Goal: Task Accomplishment & Management: Use online tool/utility

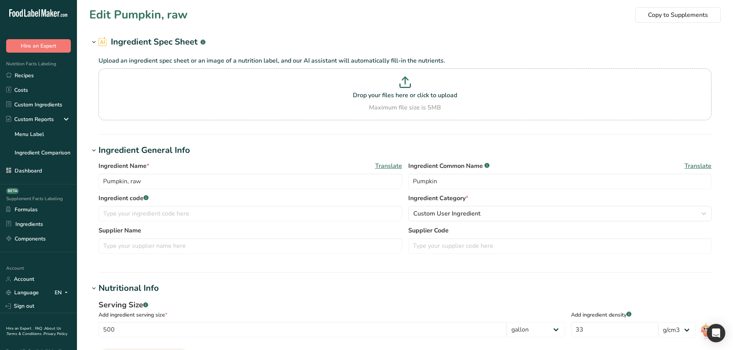
select select "6"
select select "29"
drag, startPoint x: 213, startPoint y: 2, endPoint x: 220, endPoint y: 174, distance: 172.8
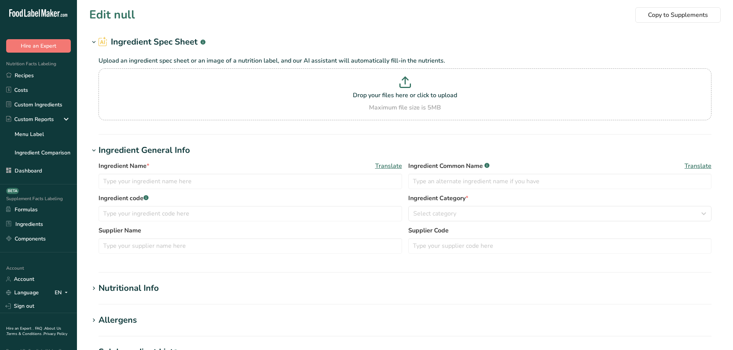
type input "Pumpkin, raw"
type input "Pumpkin"
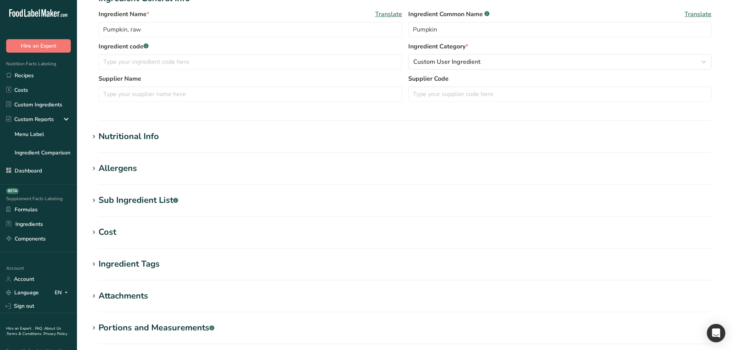
scroll to position [192, 0]
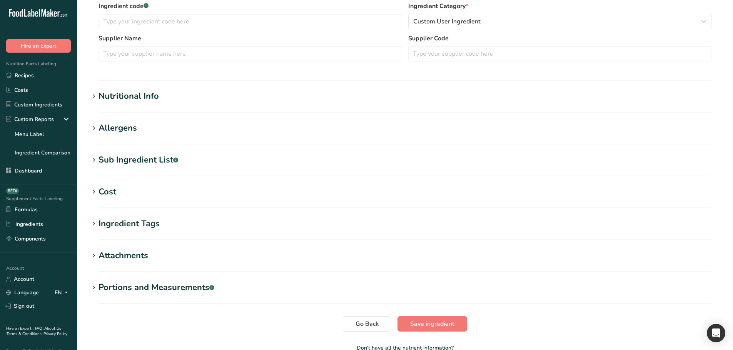
click at [161, 101] on h1 "Nutritional Info" at bounding box center [404, 96] width 631 height 13
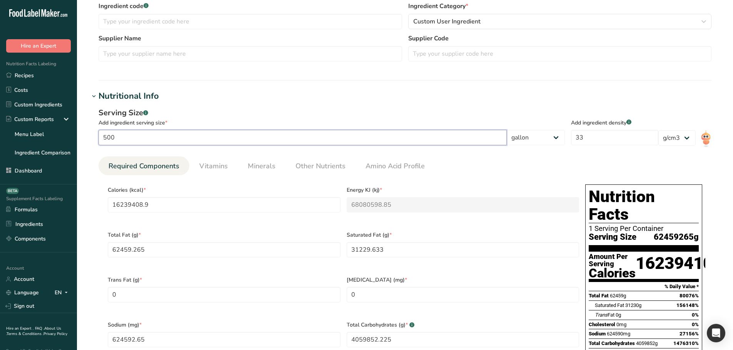
click at [147, 143] on input "500" at bounding box center [302, 137] width 408 height 15
click at [146, 143] on input "500" at bounding box center [302, 137] width 408 height 15
type input "1"
type input "32478.8178"
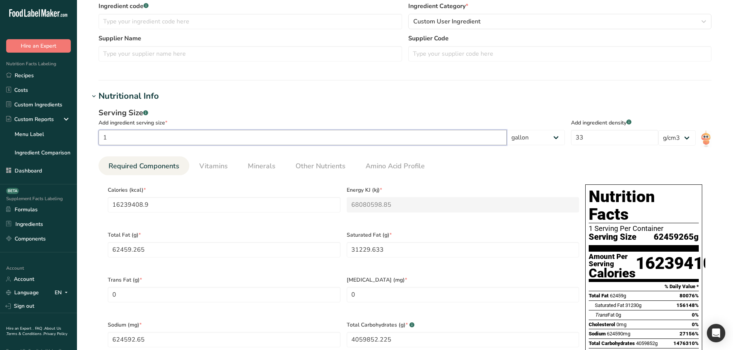
type KJ "136161.1977"
type Fat "124.9185"
type Fat "62.4593"
type input "1249.1853"
type Carbohydrates "8119.7045"
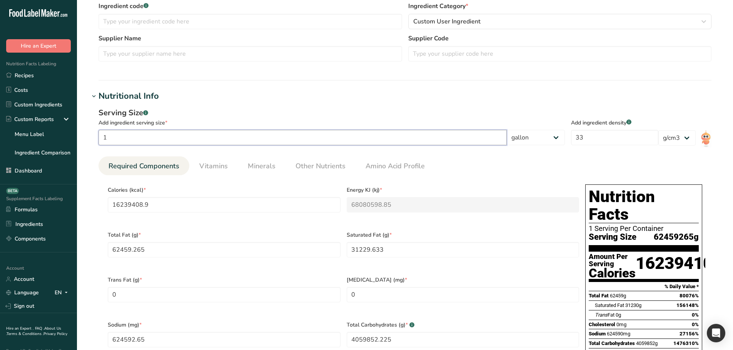
type Fiber "624.5927"
type Sugars "3447.7514"
type Sugars "0.1249"
type input "1249.1853"
type input "10"
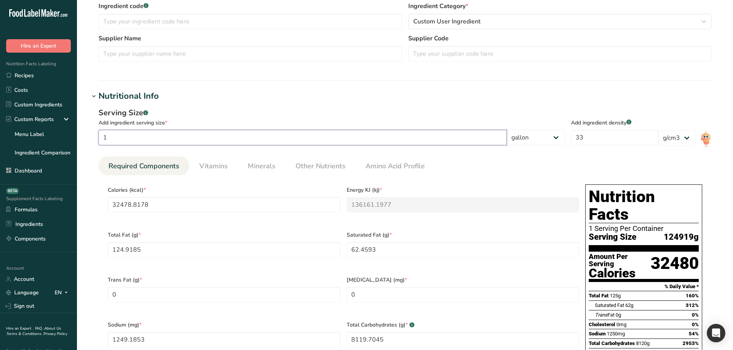
type input "324788.178"
type KJ "1361611.977"
type Fat "1249.1853"
type Fat "624.5927"
type input "12491.853"
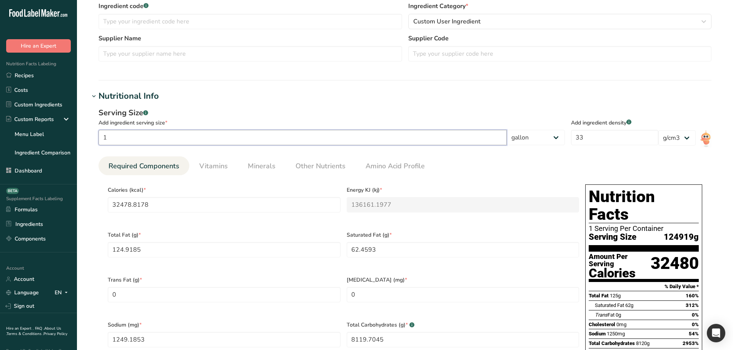
type Carbohydrates "81197.0445"
type Fiber "6245.9265"
type Sugars "34477.5143"
type Sugars "1.2492"
type input "12491.853"
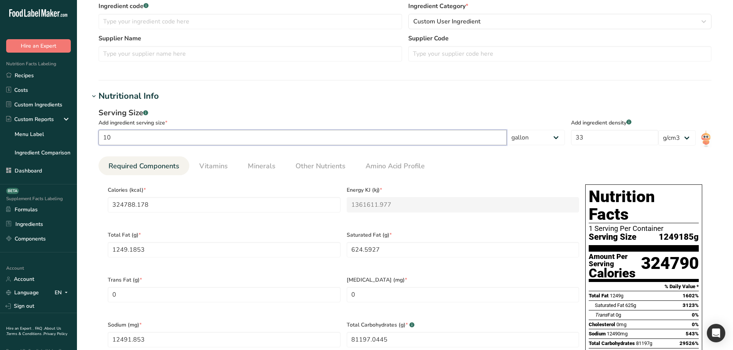
type input "100"
type input "3247881.78"
type KJ "13616119.77"
type Fat "12491.853"
type Fat "6245.9265"
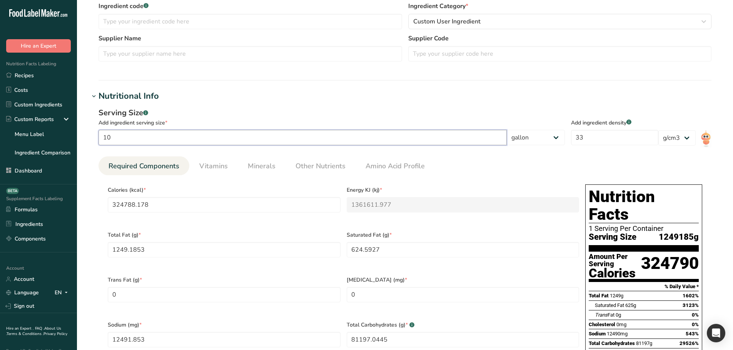
type input "124918.53"
type Carbohydrates "811970.445"
type Fiber "62459.265"
type Sugars "344775.1428"
type Sugars "12.4919"
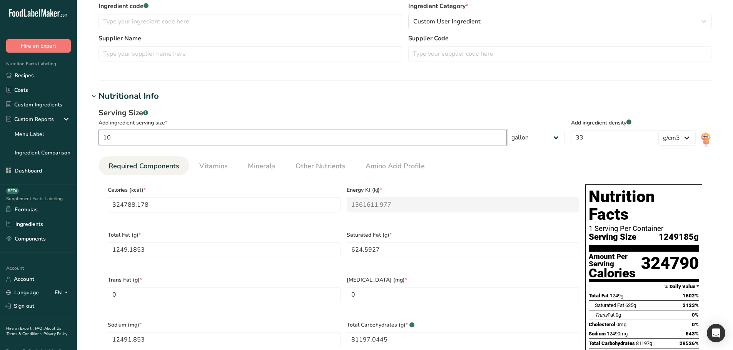
type input "124918.53"
type input "100"
click at [552, 135] on select "g ppm ug kg mg mcg lb oz quarter cup half cup l ml fl oz tbsp tsp cup qt gallon" at bounding box center [536, 137] width 58 height 15
select select "0"
click at [565, 130] on select "g ppm ug kg mg mcg lb oz quarter cup half cup l ml fl oz tbsp tsp cup qt gallon" at bounding box center [536, 137] width 58 height 15
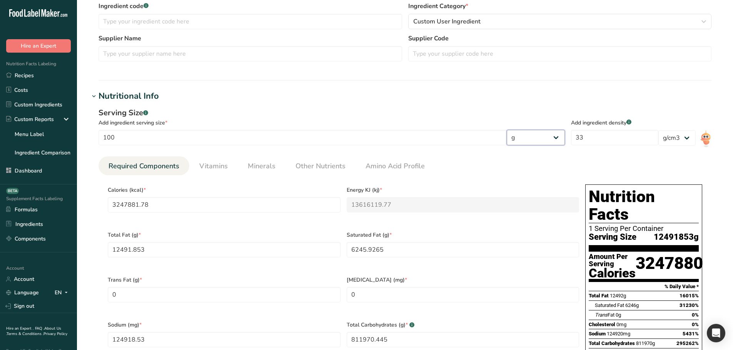
type input "26"
type KJ "109"
type Fat "0.1"
type Fat "0.05"
type input "1"
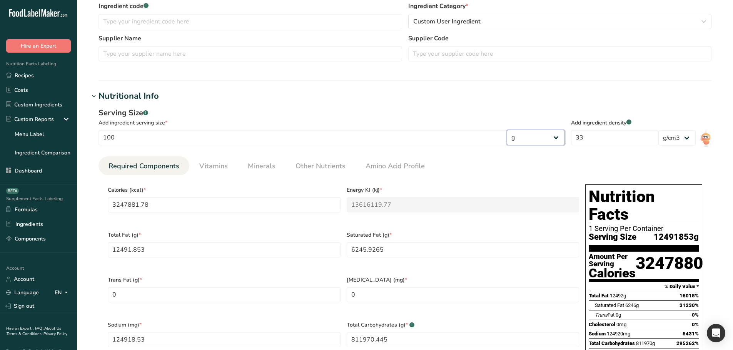
type Carbohydrates "6.5"
type Fiber "0.5"
type Sugars "2.76"
type Sugars "0.0001"
type input "1"
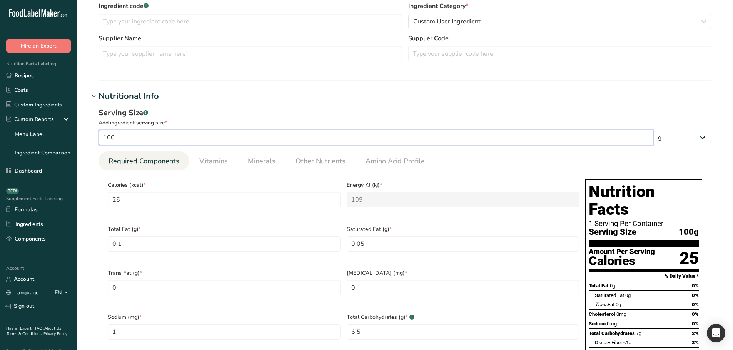
click at [400, 137] on input "100" at bounding box center [375, 137] width 555 height 15
type input "10"
type input "2.6"
type KJ "10.9"
type Fat "0.01"
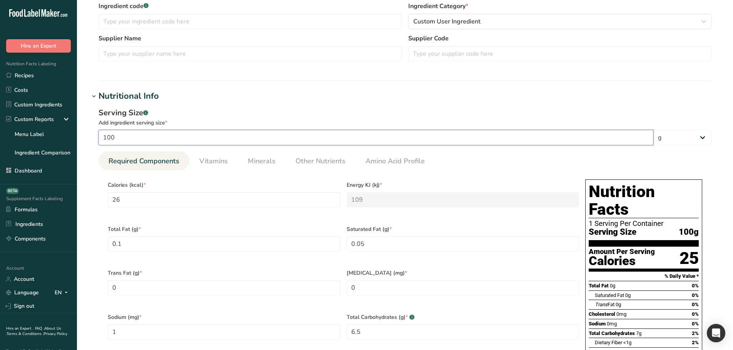
type Fat "0.005"
type input "0.1"
type Carbohydrates "0.65"
type Fiber "0.05"
type Sugars "0.276"
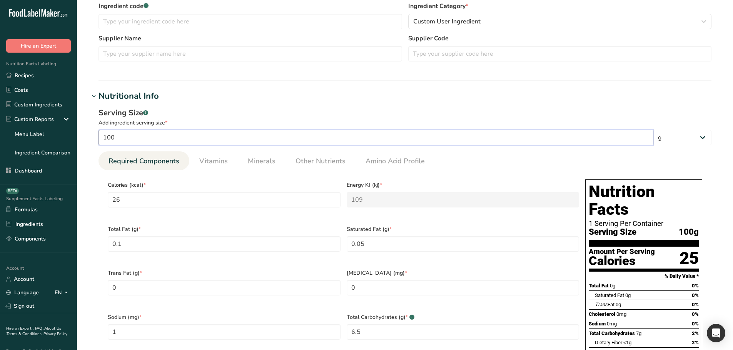
type Sugars "0"
type input "0.1"
type input "1"
type input "0.26"
type KJ "1.09"
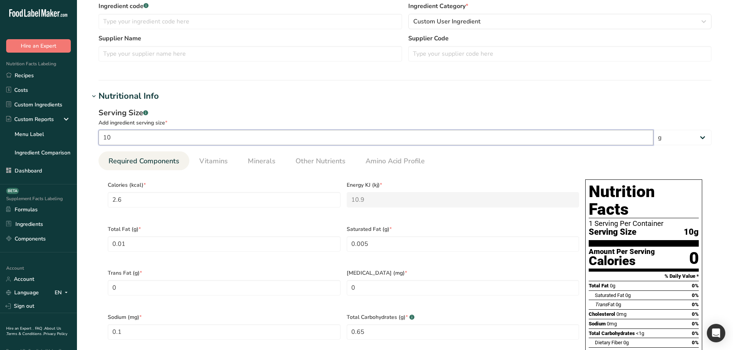
type Fat "0.001"
type Fat "0.0005"
type input "0.01"
type Carbohydrates "0.065"
type Fiber "0.005"
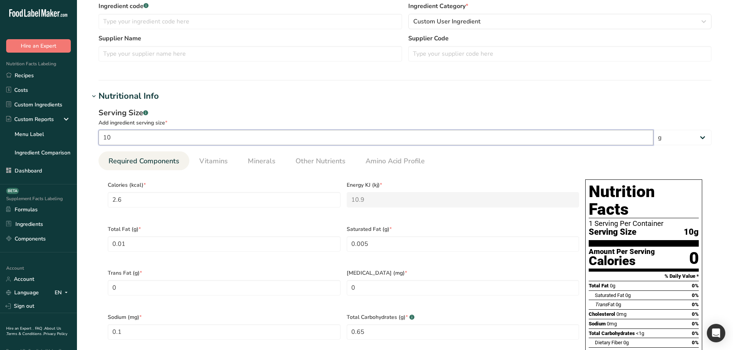
type Sugars "0.0276"
type input "0.01"
type input "5"
type input "1.3"
type KJ "5.45"
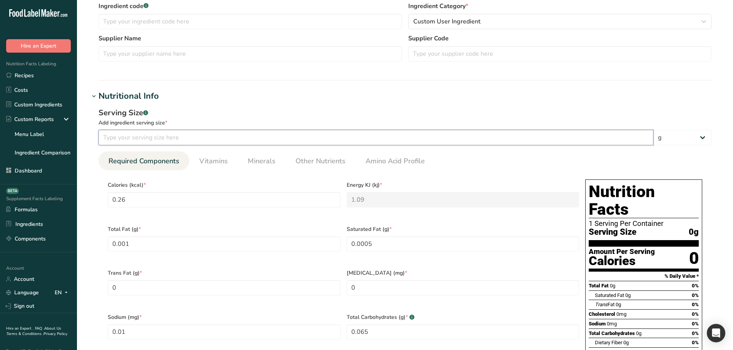
type Fat "0.005"
type Fat "0.0025"
type input "0.05"
type Carbohydrates "0.325"
type Fiber "0.025"
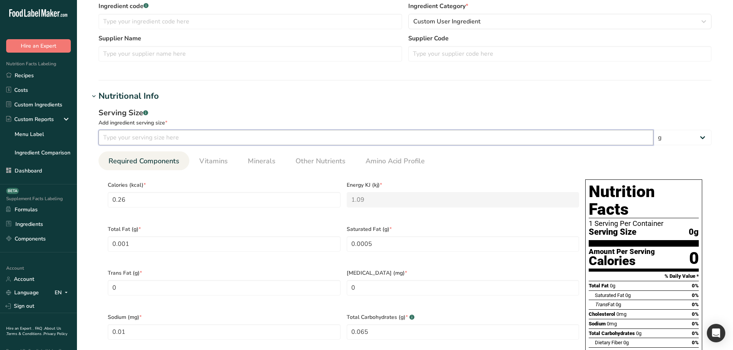
type Sugars "0.138"
type input "0.05"
type input "50"
type input "13"
type KJ "54.5"
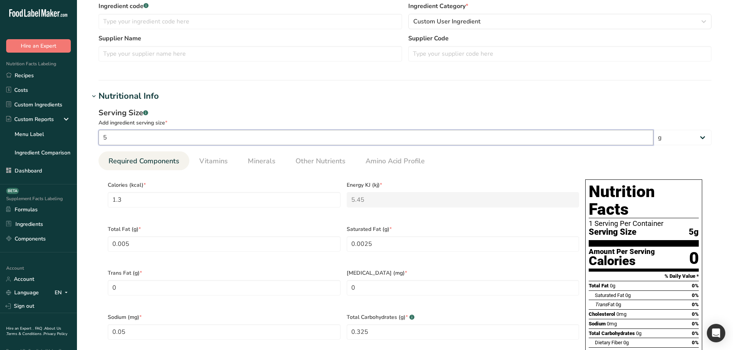
type Fat "0.05"
type Fat "0.025"
type input "0.5"
type Carbohydrates "3.25"
type Fiber "0.25"
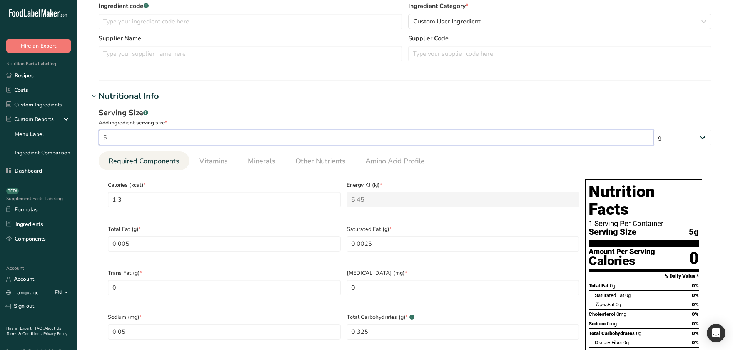
type Sugars "1.38"
type Sugars "0.0001"
type input "0.5"
type input "500"
type input "130"
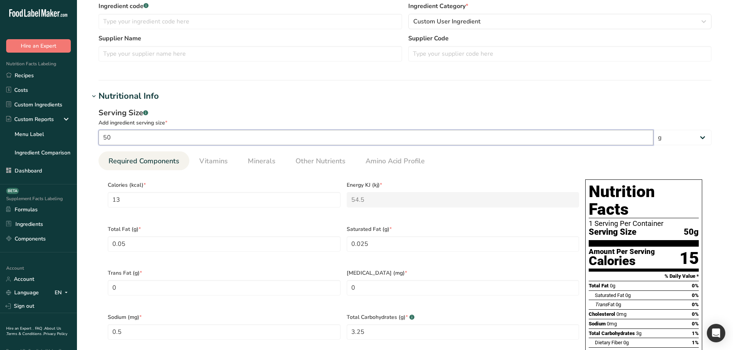
type KJ "545"
type Fat "0.5"
type Fat "0.25"
type input "5"
type Carbohydrates "32.5"
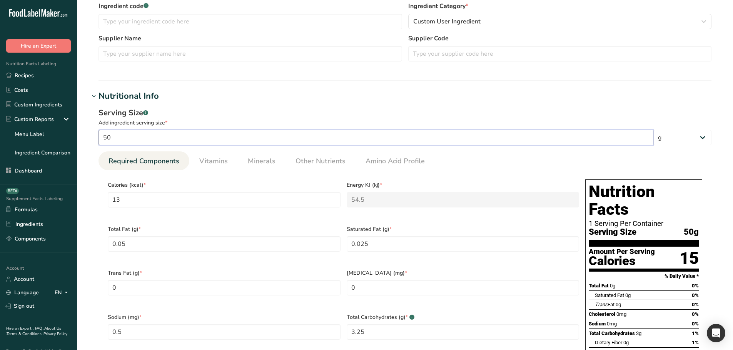
type Fiber "2.5"
type Sugars "13.8"
type Sugars "0.0005"
type input "5"
type input "500"
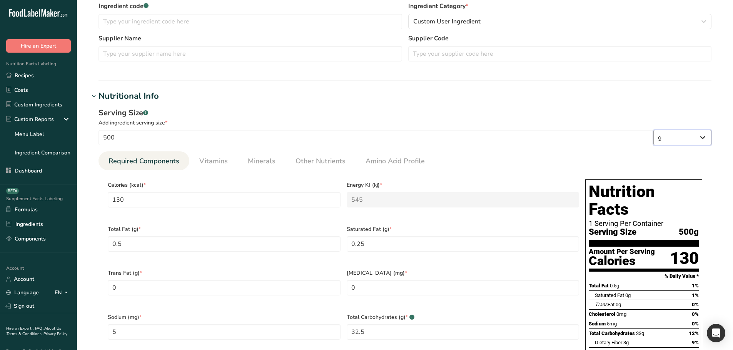
click at [675, 138] on select "g ppm ug kg mg mcg lb oz quarter cup half cup l ml fl oz tbsp tsp cup qt gallon" at bounding box center [682, 137] width 58 height 15
select select "6"
click at [653, 130] on select "g ppm ug kg mg mcg lb oz quarter cup half cup l ml fl oz tbsp tsp cup qt gallon" at bounding box center [682, 137] width 58 height 15
type input "16239408.9"
type KJ "68080598.85"
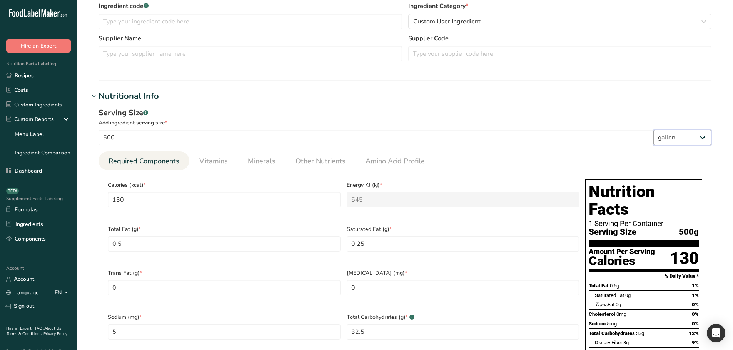
type Fat "62459.265"
type Fat "31229.6325"
type input "624592.65"
type Carbohydrates "4059852.225"
type Fiber "312296.325"
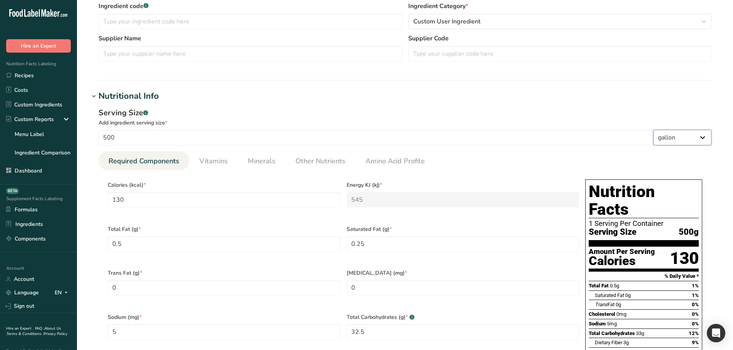
type Sugars "1723875.714"
type Sugars "62.4593"
type input "624592.65"
select select "29"
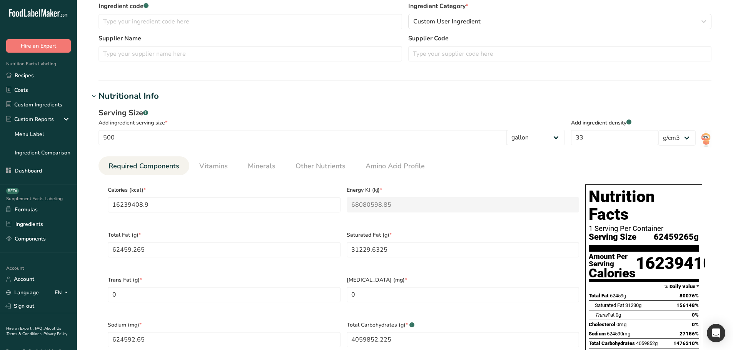
click at [592, 163] on ul "Required Components Vitamins Minerals Other Nutrients Amino Acid Profile" at bounding box center [404, 166] width 613 height 19
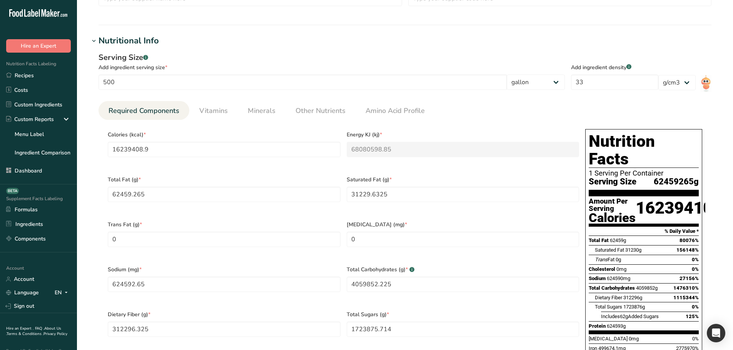
scroll to position [269, 0]
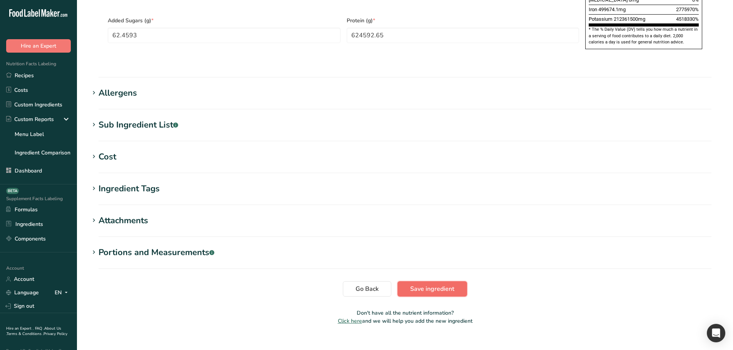
click at [410, 282] on button "Save ingredient" at bounding box center [432, 289] width 70 height 15
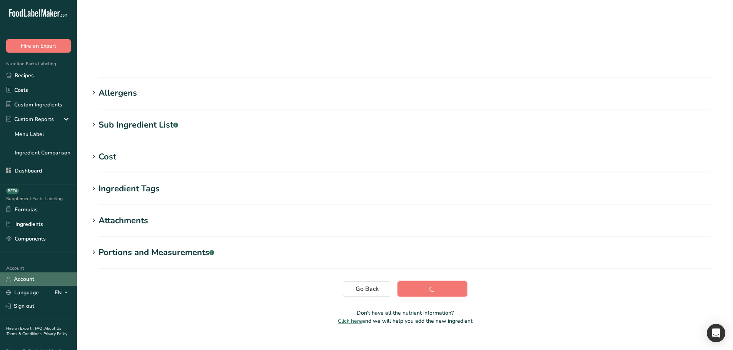
scroll to position [57, 0]
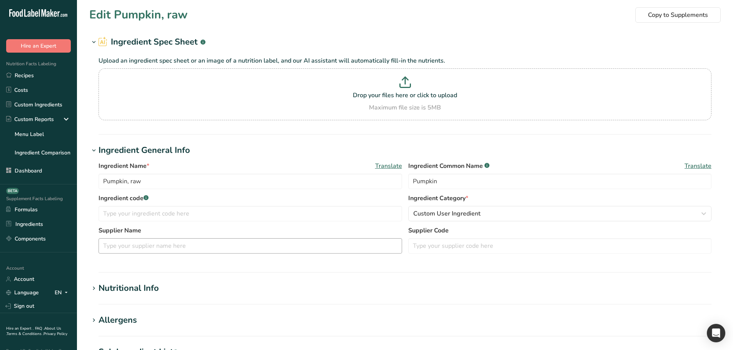
scroll to position [57, 0]
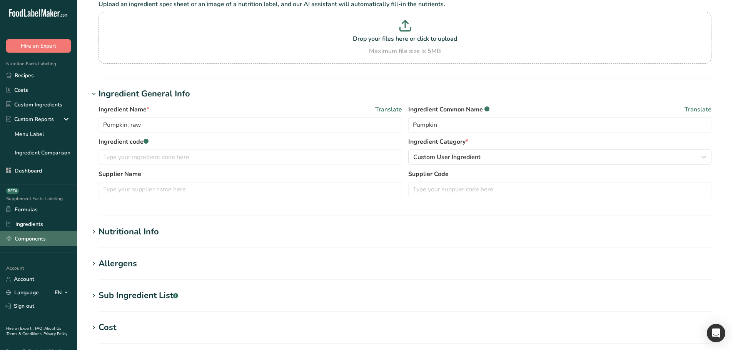
type input "16239408.9"
type KJ "68080598.85"
type Fat "62459.265"
type Fat "31229.633"
type Fat "0"
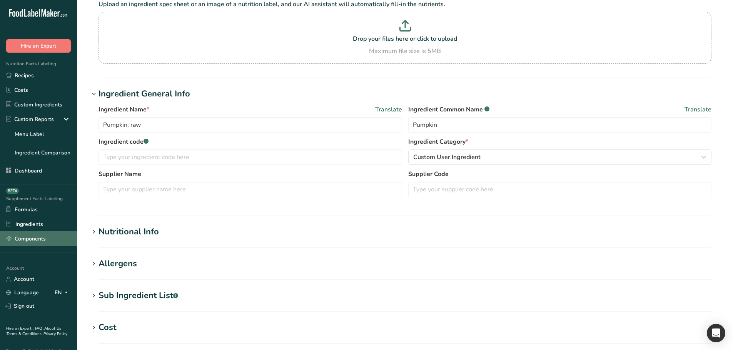
type input "0"
type input "624592.65"
type Carbohydrates "4059852.225"
type Fiber "312296.325"
type Sugars "1723875.714"
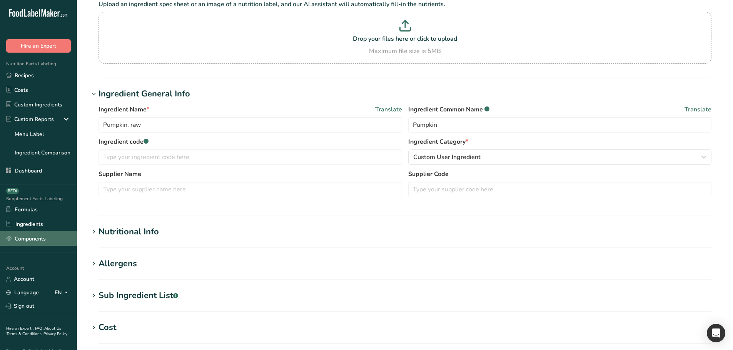
type Sugars "62.459"
type input "624592.65"
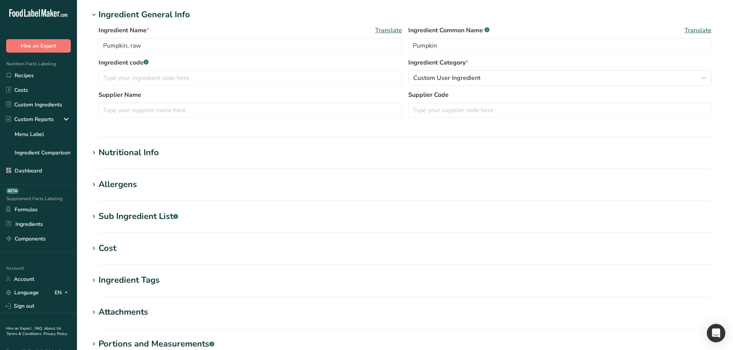
scroll to position [172, 0]
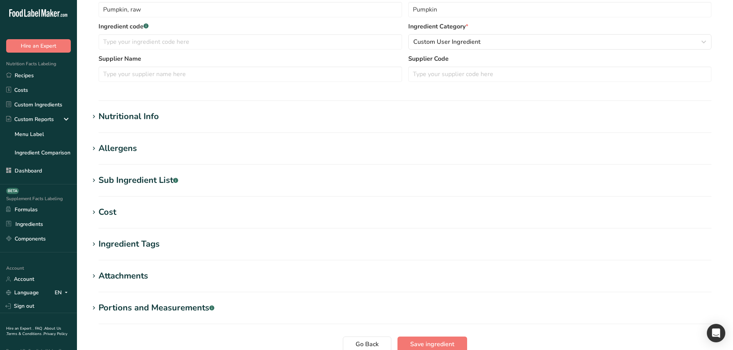
click at [133, 120] on div "Nutritional Info" at bounding box center [128, 116] width 60 height 13
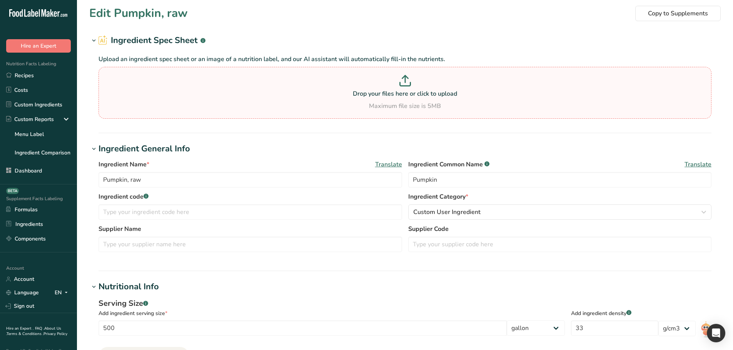
scroll to position [0, 0]
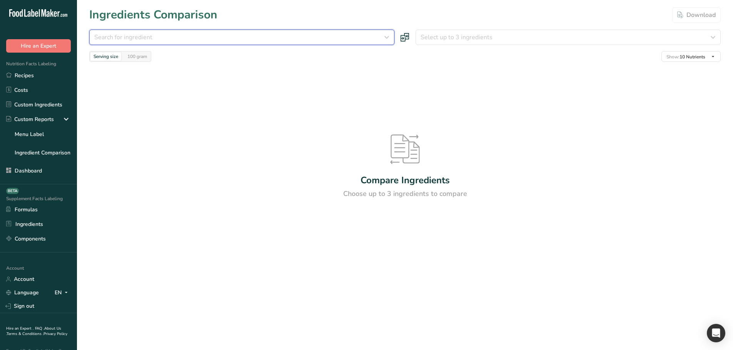
click at [370, 40] on div "Search for ingredient" at bounding box center [239, 37] width 290 height 9
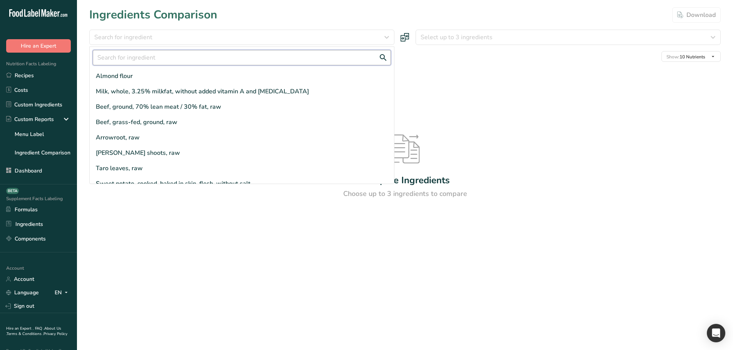
click at [149, 54] on input "text" at bounding box center [242, 57] width 298 height 15
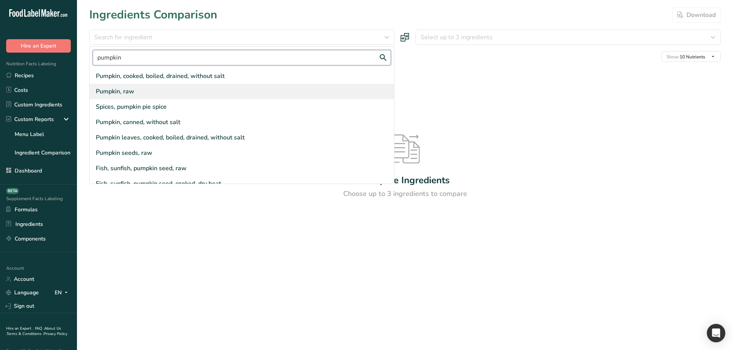
type input "pumpkin"
click at [143, 97] on div "Pumpkin, raw" at bounding box center [242, 91] width 304 height 15
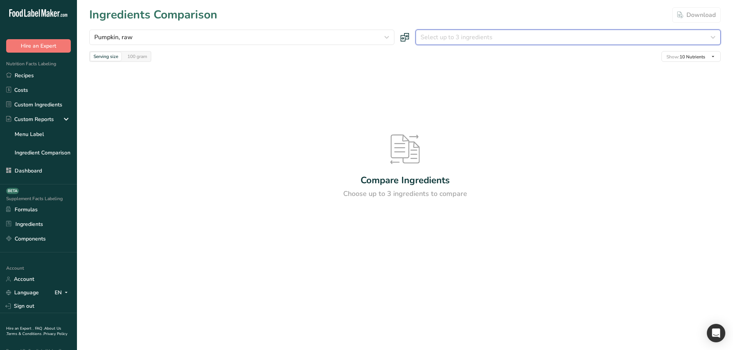
click at [456, 43] on button "Select up to 3 ingredients" at bounding box center [567, 37] width 305 height 15
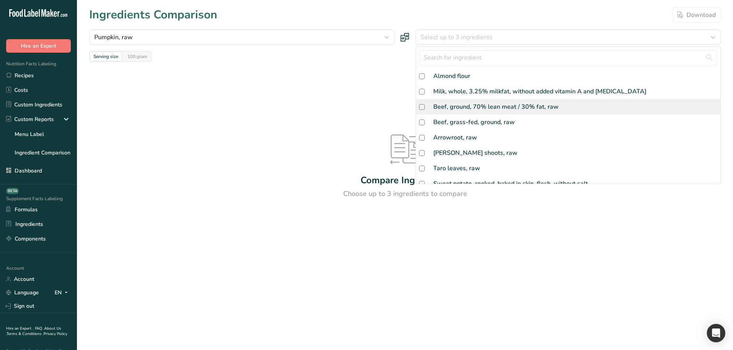
click at [456, 107] on div "Beef, ground, 70% lean meat / 30% fat, raw" at bounding box center [495, 106] width 125 height 9
checkbox input "true"
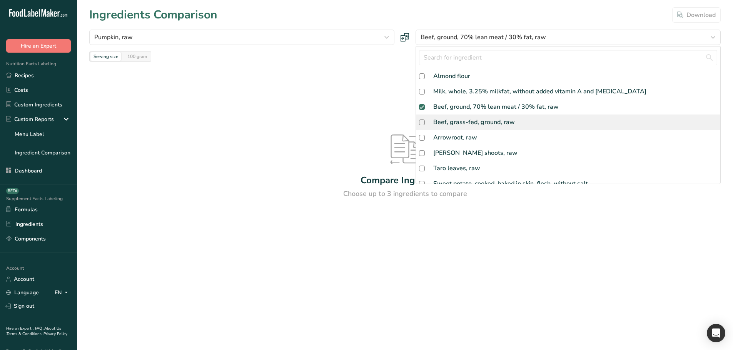
click at [454, 122] on div "Beef, grass-fed, ground, raw" at bounding box center [474, 122] width 82 height 9
checkbox input "true"
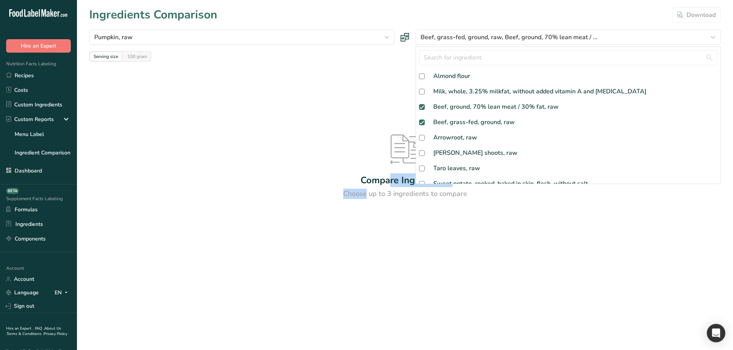
click at [350, 182] on div "Compare Ingredients Choose up to 3 ingredients to compare" at bounding box center [404, 167] width 631 height 210
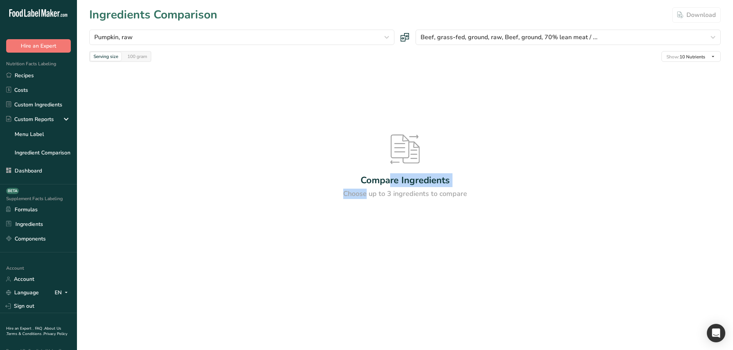
click at [276, 153] on section "Ingredients Comparison Download Pumpkin, raw pumpkin Pumpkin, cooked, boiled, d…" at bounding box center [405, 142] width 656 height 285
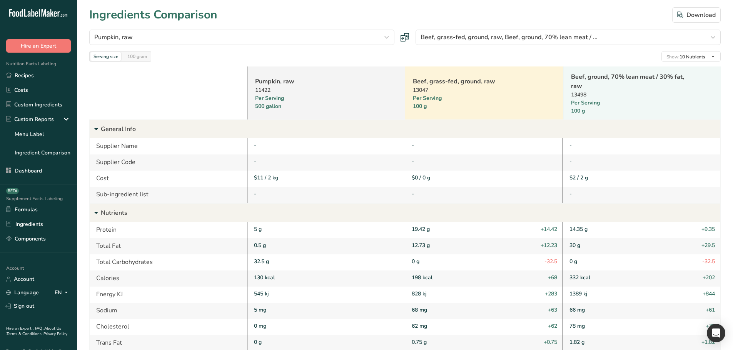
click at [124, 51] on div "Serving size 100 gram" at bounding box center [120, 56] width 62 height 11
click at [132, 58] on div "100 gram" at bounding box center [137, 56] width 26 height 8
click at [108, 57] on div "Serving size" at bounding box center [105, 56] width 31 height 8
click at [142, 56] on div "100 gram" at bounding box center [137, 56] width 26 height 8
click at [107, 52] on div at bounding box center [106, 51] width 4 height 2
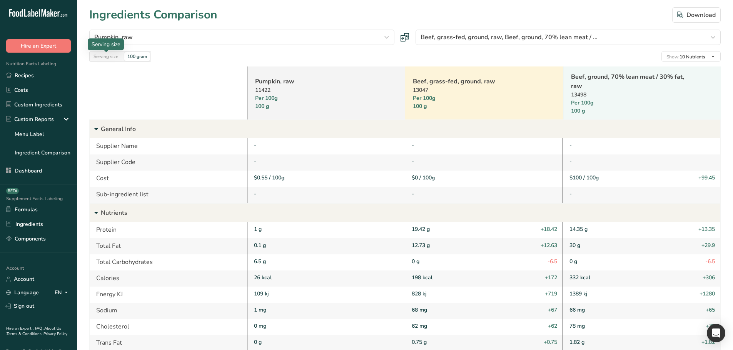
click at [115, 56] on div "Serving size" at bounding box center [105, 56] width 31 height 8
click at [132, 58] on div "100 gram" at bounding box center [137, 56] width 26 height 8
click at [111, 58] on div "Serving size" at bounding box center [105, 56] width 31 height 8
click at [139, 57] on div "100 gram" at bounding box center [137, 56] width 26 height 8
click at [111, 55] on div "Serving size" at bounding box center [105, 56] width 31 height 8
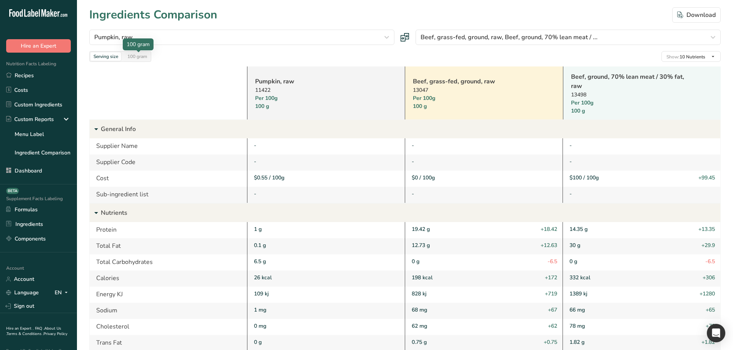
click at [132, 57] on div "100 gram" at bounding box center [137, 56] width 26 height 8
click at [106, 55] on div "Serving size" at bounding box center [105, 56] width 31 height 8
click at [270, 80] on link "Pumpkin, raw" at bounding box center [316, 81] width 122 height 9
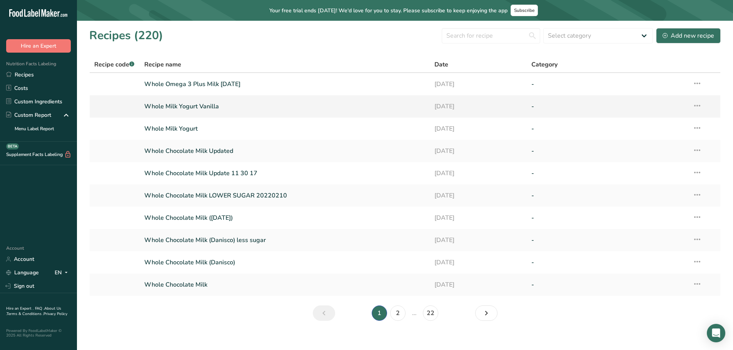
click at [198, 106] on link "Whole Milk Yogurt Vanilla" at bounding box center [284, 106] width 281 height 16
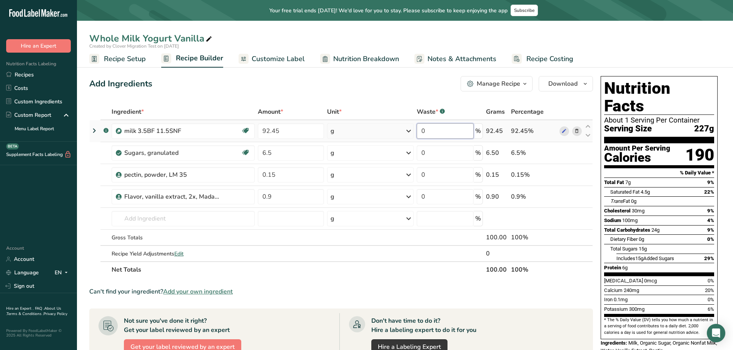
click at [437, 132] on input "0" at bounding box center [445, 130] width 57 height 15
type input "100"
click at [400, 88] on div "Add Ingredients Manage Recipe Delete Recipe Duplicate Recipe Scale Recipe Save …" at bounding box center [340, 83] width 503 height 15
click at [428, 130] on input "100" at bounding box center [445, 130] width 57 height 15
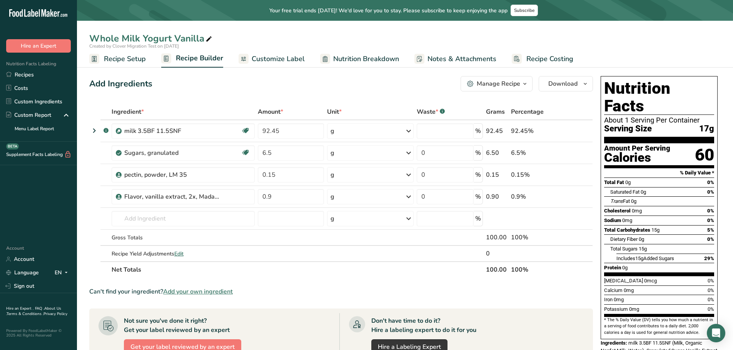
click at [419, 94] on div "Add Ingredients Manage Recipe Delete Recipe Duplicate Recipe Scale Recipe Save …" at bounding box center [343, 308] width 508 height 470
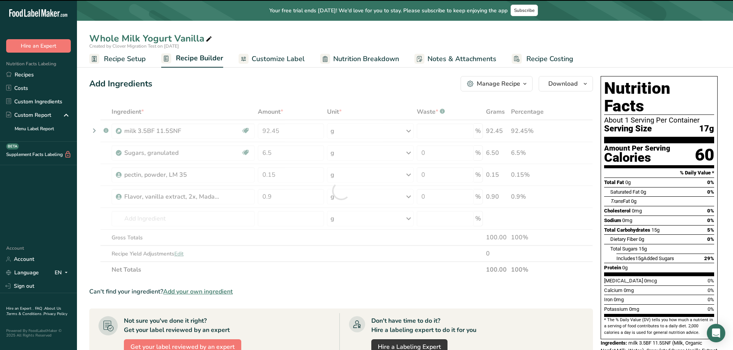
type input "0"
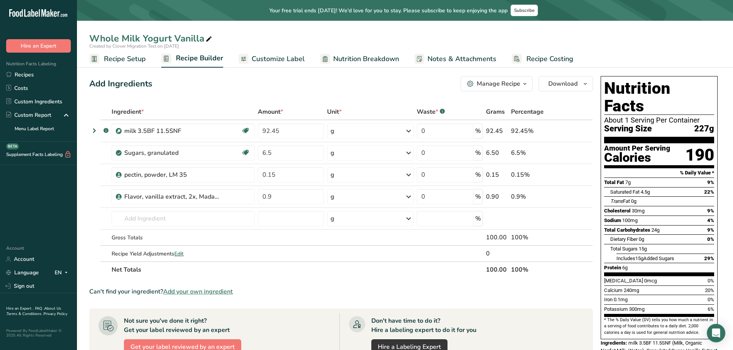
click at [421, 112] on div "Waste * .a-a{fill:#347362;}.b-a{fill:#fff;}" at bounding box center [431, 111] width 28 height 9
click at [332, 111] on span "Unit *" at bounding box center [334, 111] width 15 height 9
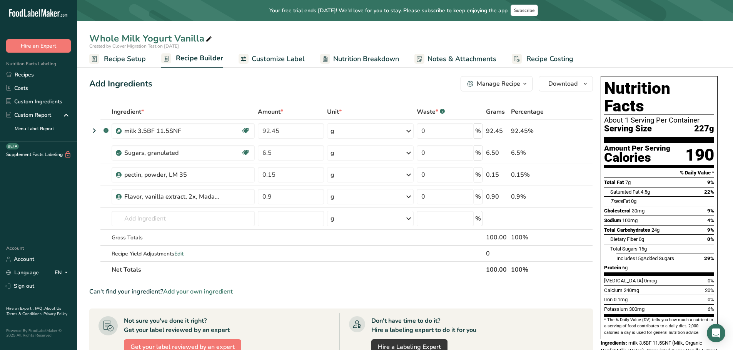
click at [332, 111] on span "Unit *" at bounding box center [334, 111] width 15 height 9
click at [350, 105] on th "Unit *" at bounding box center [370, 112] width 90 height 16
click at [427, 108] on div "Waste * .a-a{fill:#347362;}.b-a{fill:#fff;}" at bounding box center [431, 111] width 28 height 9
click at [428, 110] on div "Waste * .a-a{fill:#347362;}.b-a{fill:#fff;}" at bounding box center [431, 111] width 28 height 9
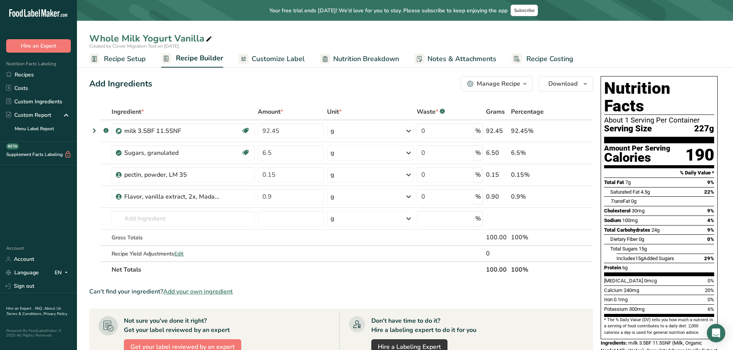
click at [428, 110] on div "Waste * .a-a{fill:#347362;}.b-a{fill:#fff;}" at bounding box center [431, 111] width 28 height 9
click at [434, 114] on div "Waste * .a-a{fill:#347362;}.b-a{fill:#fff;}" at bounding box center [431, 111] width 28 height 9
click at [434, 113] on div "Waste * .a-a{fill:#347362;}.b-a{fill:#fff;}" at bounding box center [431, 111] width 28 height 9
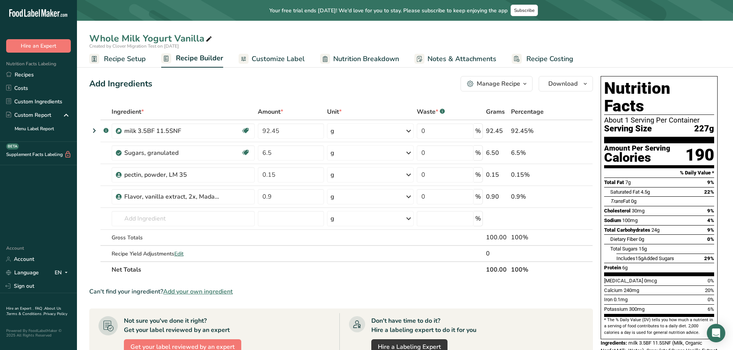
click at [434, 113] on div "Waste * .a-a{fill:#347362;}.b-a{fill:#fff;}" at bounding box center [431, 111] width 28 height 9
click at [432, 109] on div "Waste * .a-a{fill:#347362;}.b-a{fill:#fff;}" at bounding box center [431, 111] width 28 height 9
